Goal: Transaction & Acquisition: Obtain resource

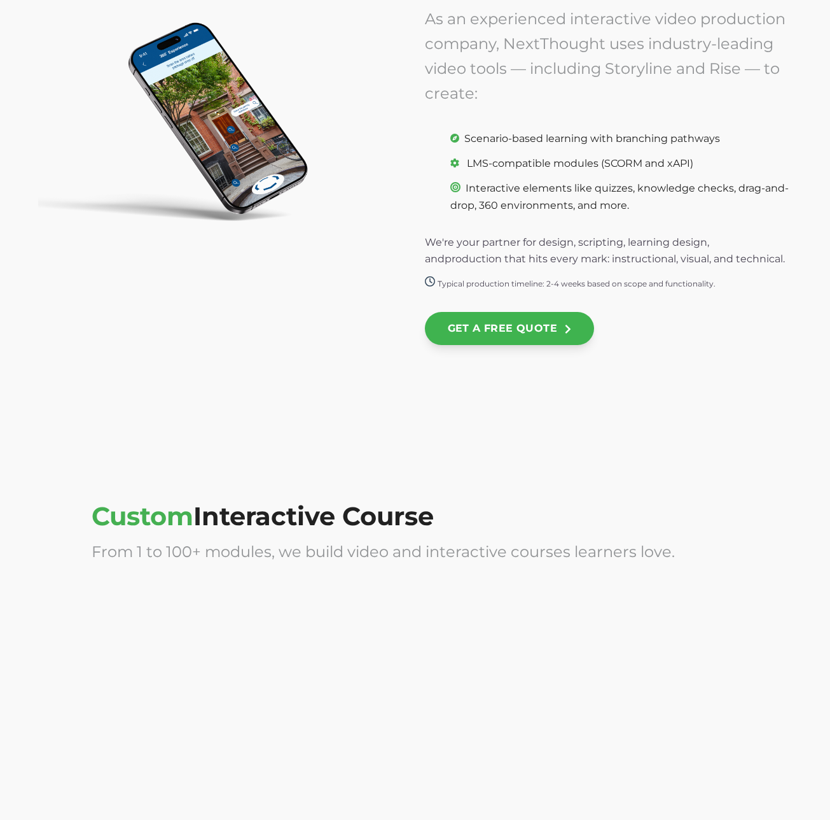
scroll to position [3658, 0]
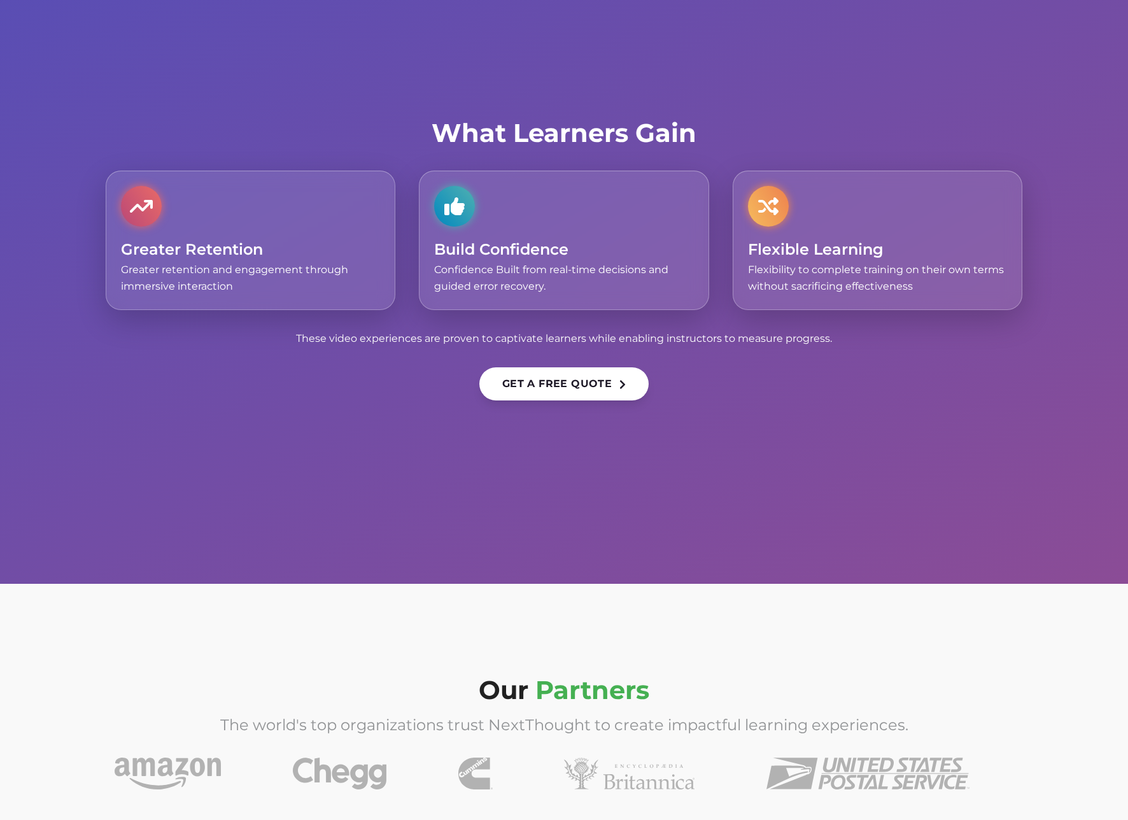
scroll to position [4124, 0]
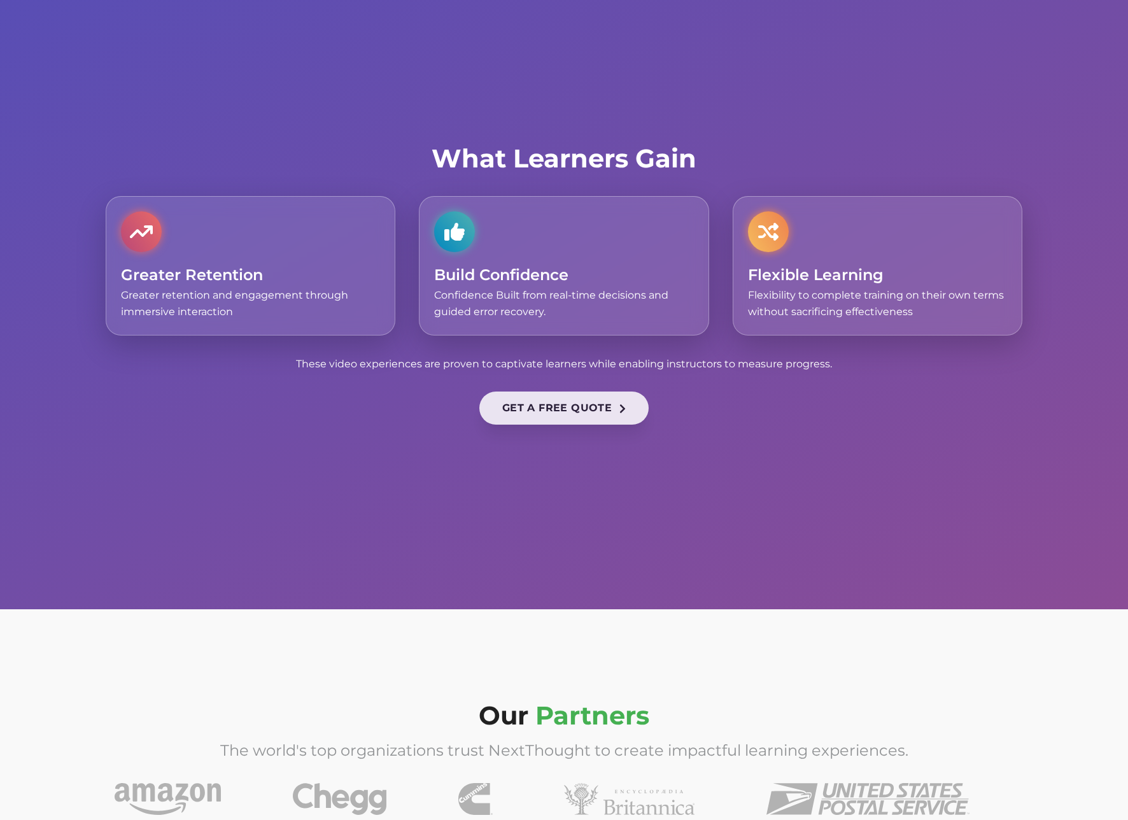
scroll to position [3889, 0]
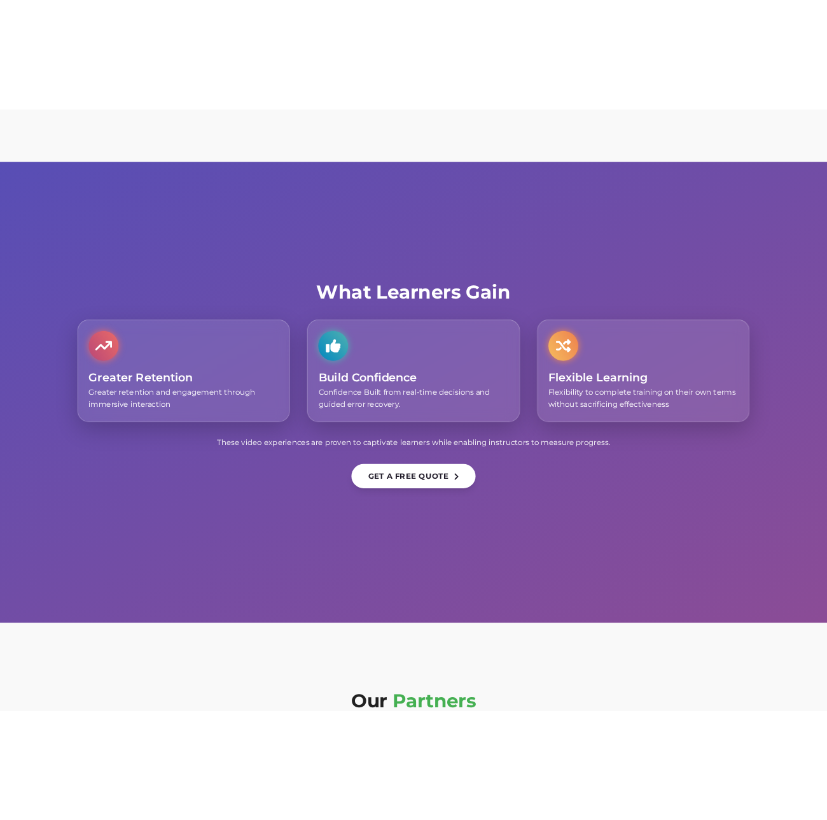
scroll to position [3920, 0]
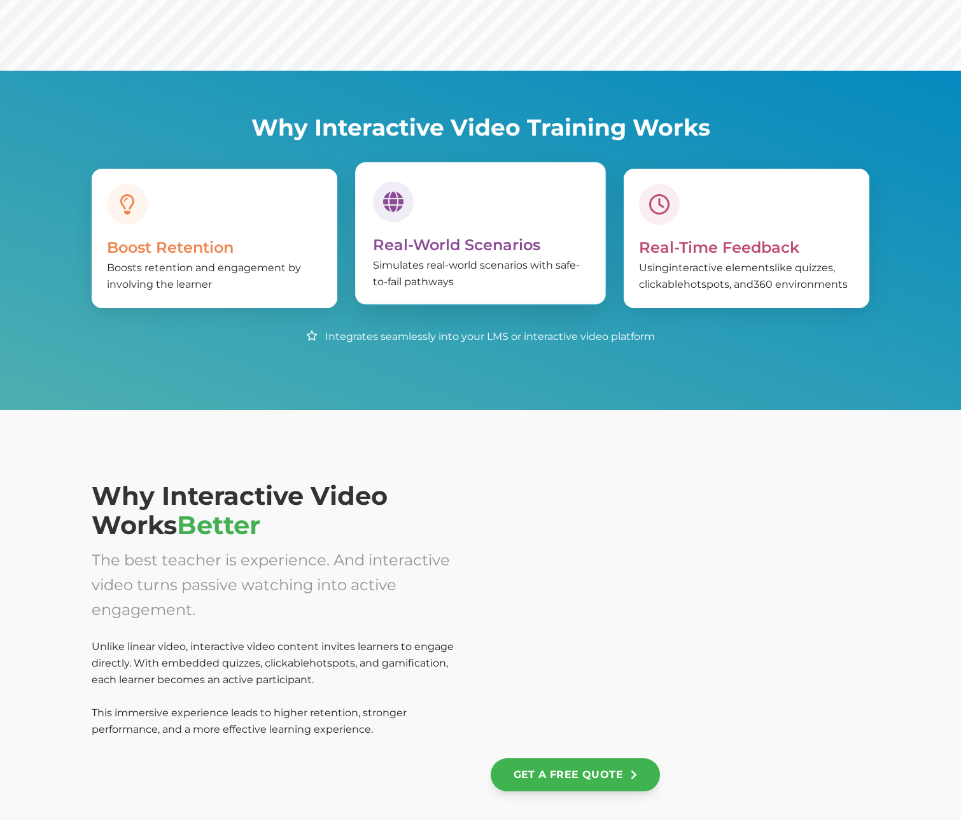
click at [481, 302] on div "Real-World Scenarios Simulates real-world scenarios with safe-to-fail pathways" at bounding box center [481, 235] width 246 height 139
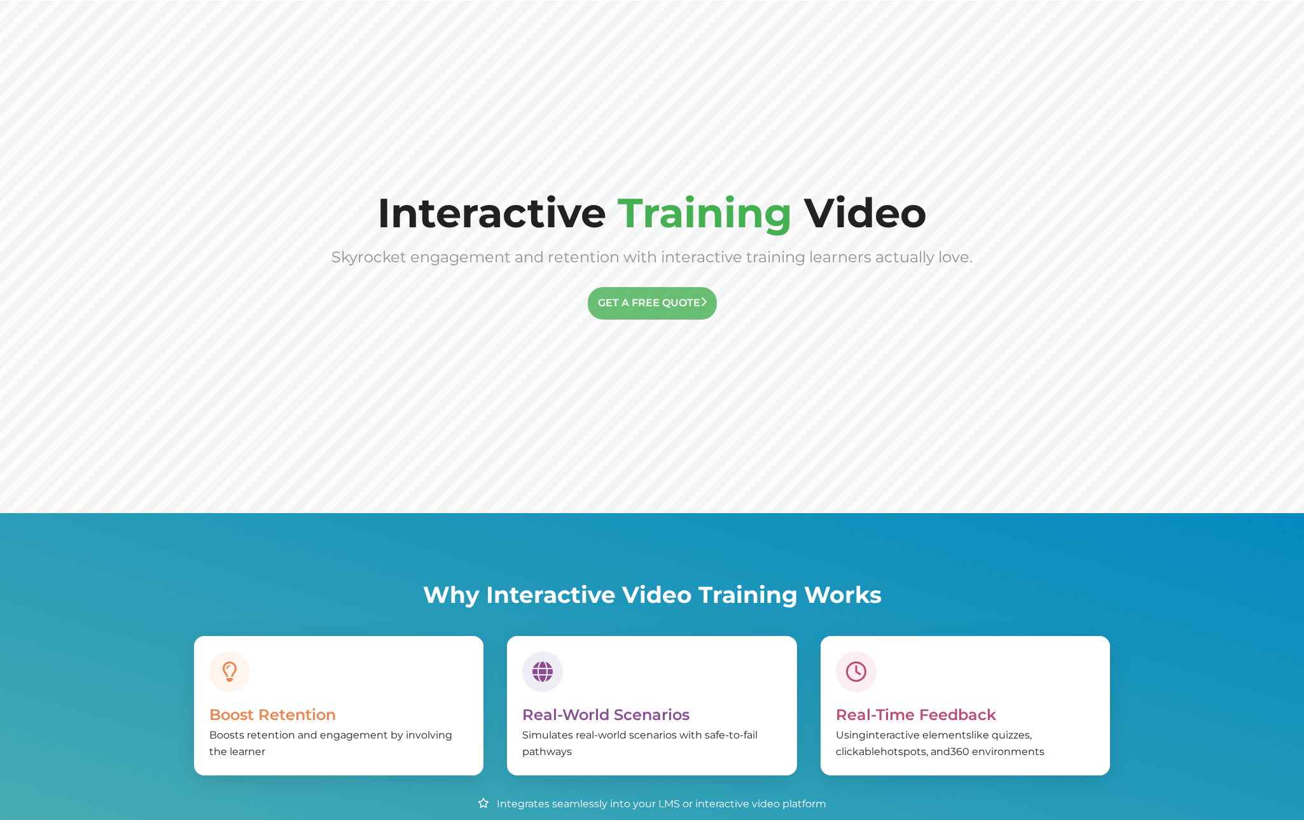
click at [592, 289] on link "GET A FREE QUOTE" at bounding box center [652, 303] width 129 height 32
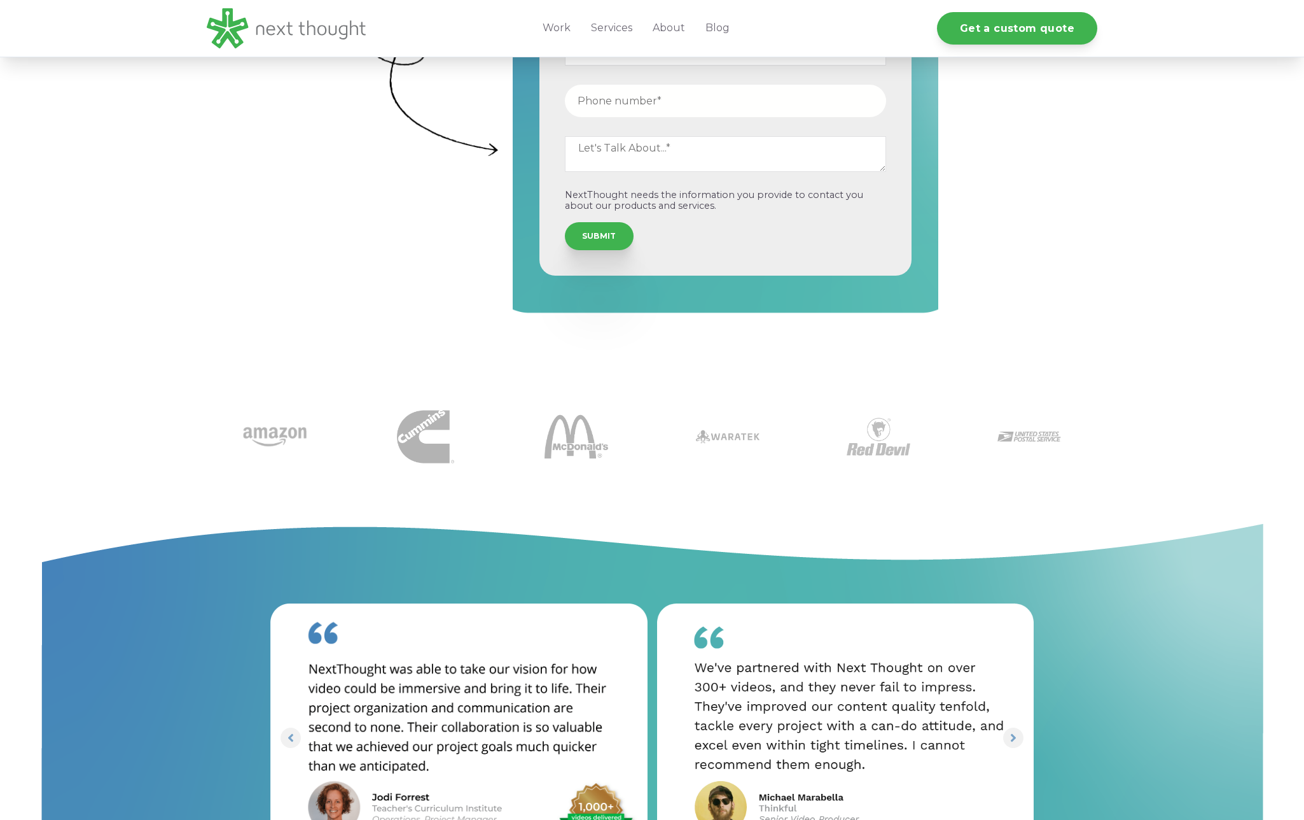
scroll to position [496, 0]
